Goal: Task Accomplishment & Management: Use online tool/utility

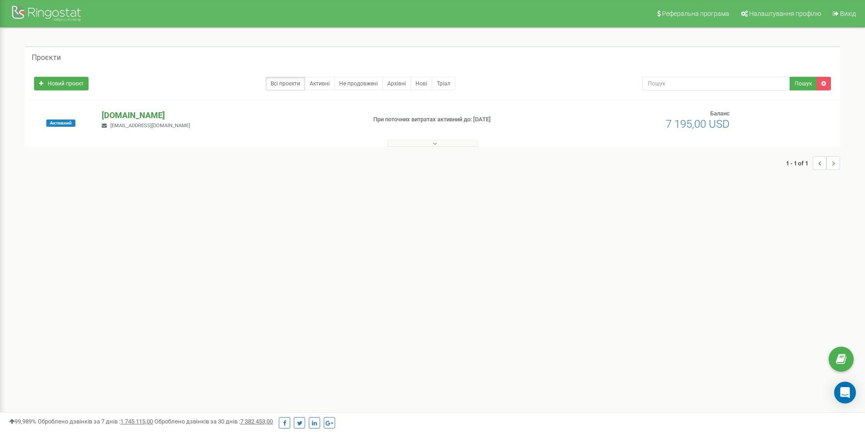
click at [125, 113] on p "[DOMAIN_NAME]" at bounding box center [230, 115] width 257 height 12
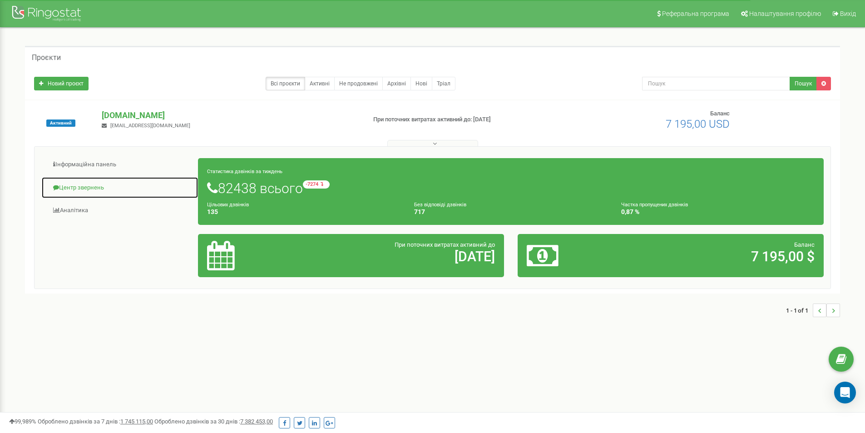
click at [82, 182] on link "Центр звернень" at bounding box center [119, 188] width 157 height 22
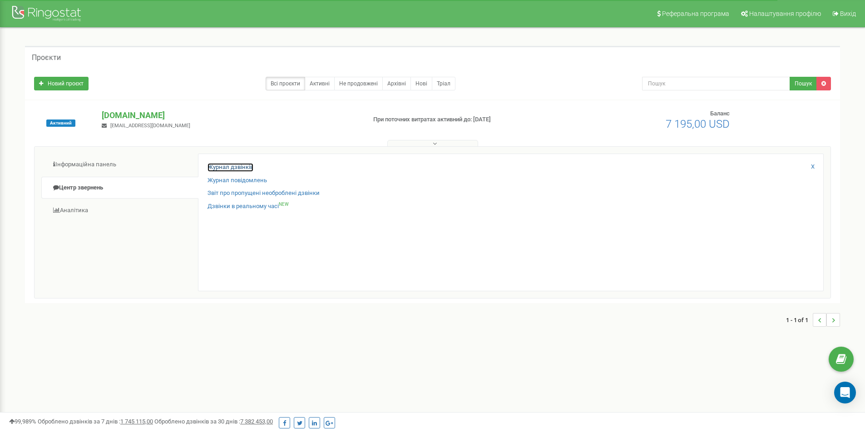
click at [234, 168] on link "Журнал дзвінків" at bounding box center [230, 167] width 46 height 9
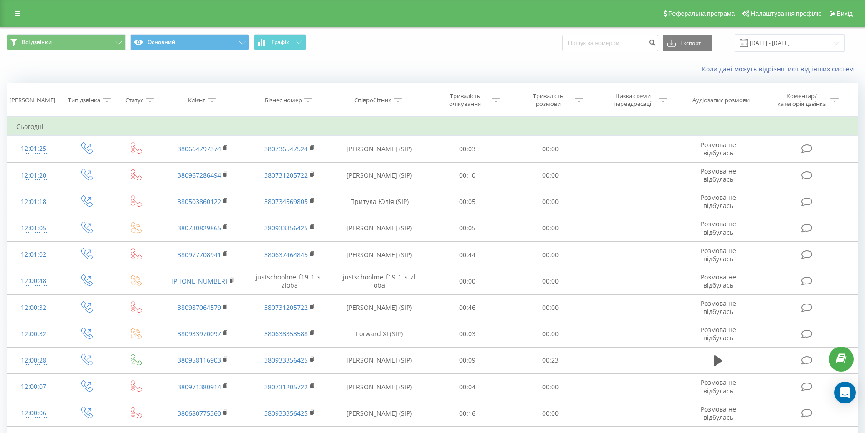
click at [612, 34] on div "Експорт .csv .xls .xlsx [DATE] - [DATE]" at bounding box center [703, 43] width 282 height 18
click at [610, 41] on input at bounding box center [610, 43] width 96 height 16
paste input "0975485226"
type input "0975485226"
click at [657, 44] on button "submit" at bounding box center [652, 43] width 12 height 16
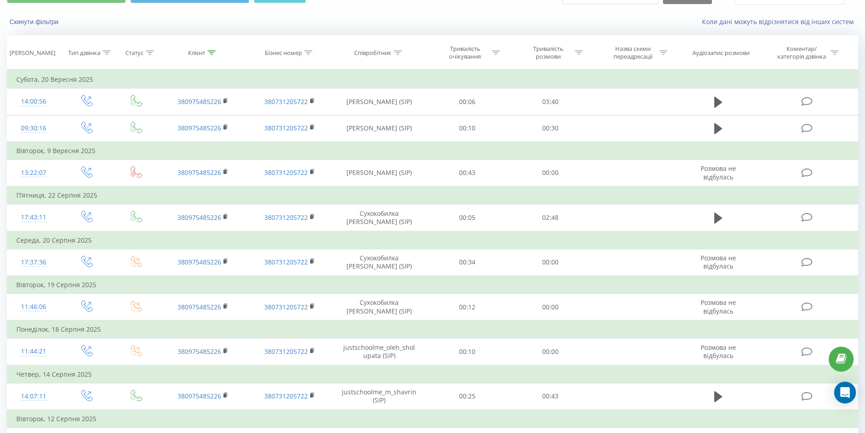
scroll to position [45, 0]
